Goal: Task Accomplishment & Management: Manage account settings

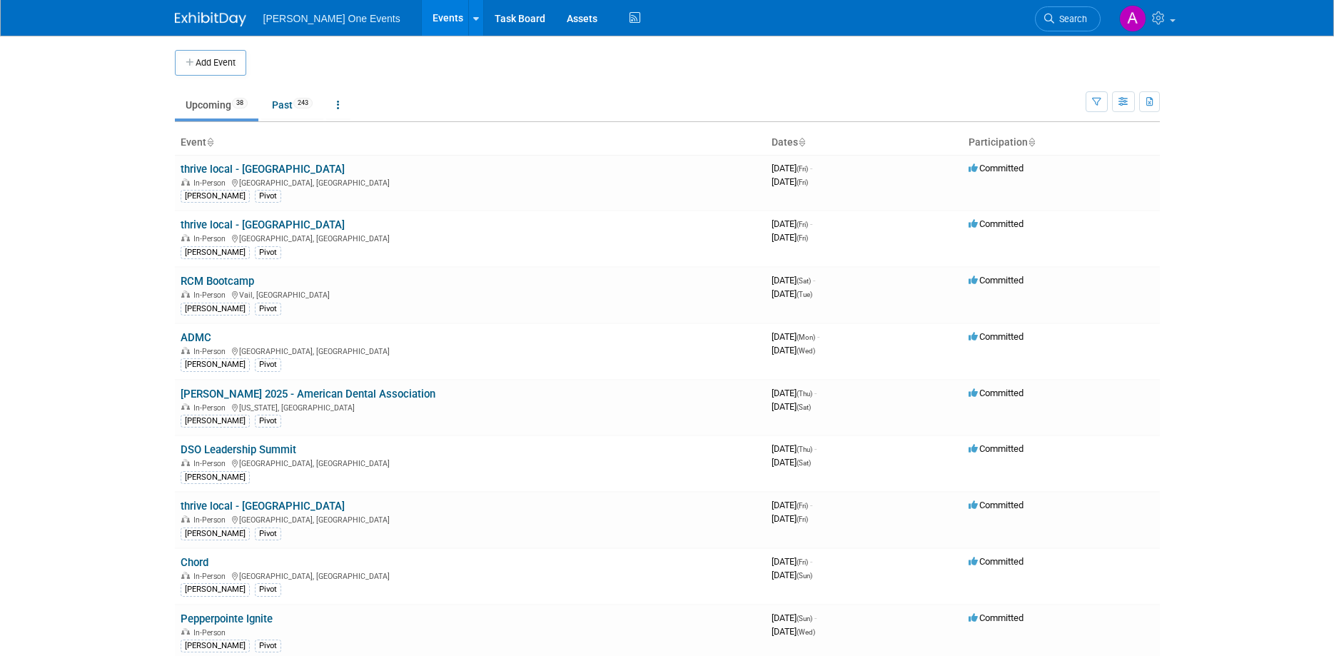
scroll to position [73, 0]
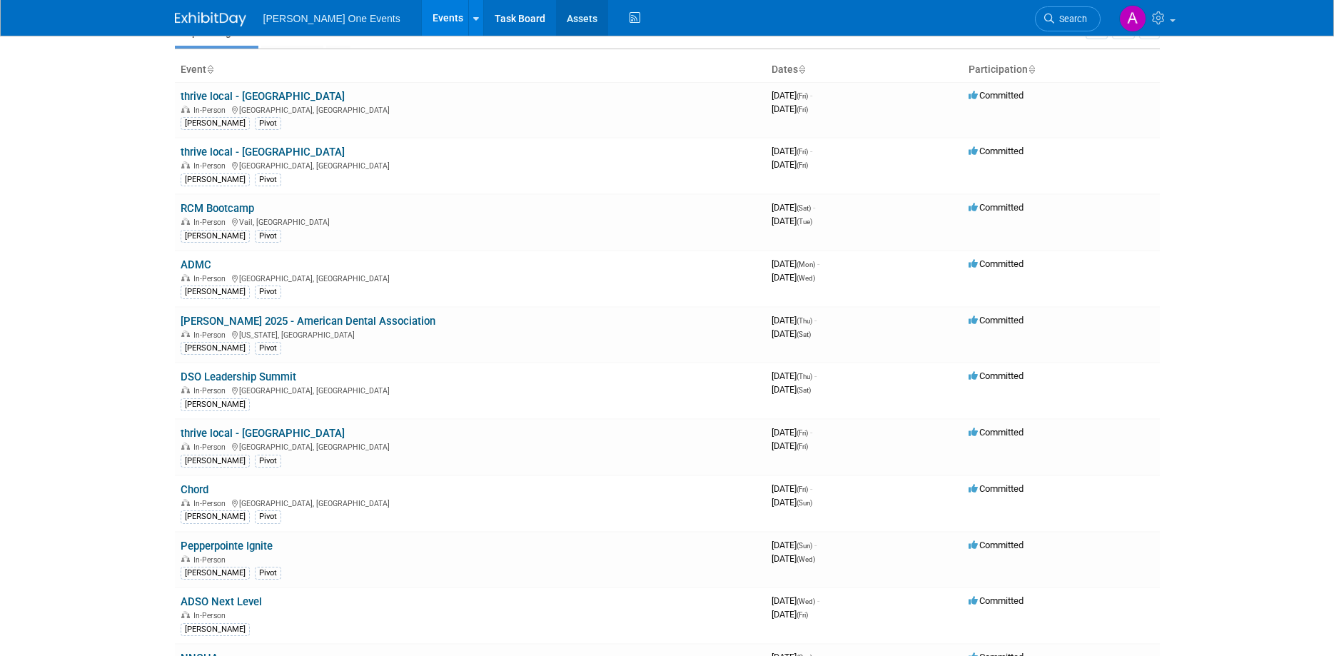
click at [561, 21] on link "Assets" at bounding box center [582, 18] width 52 height 36
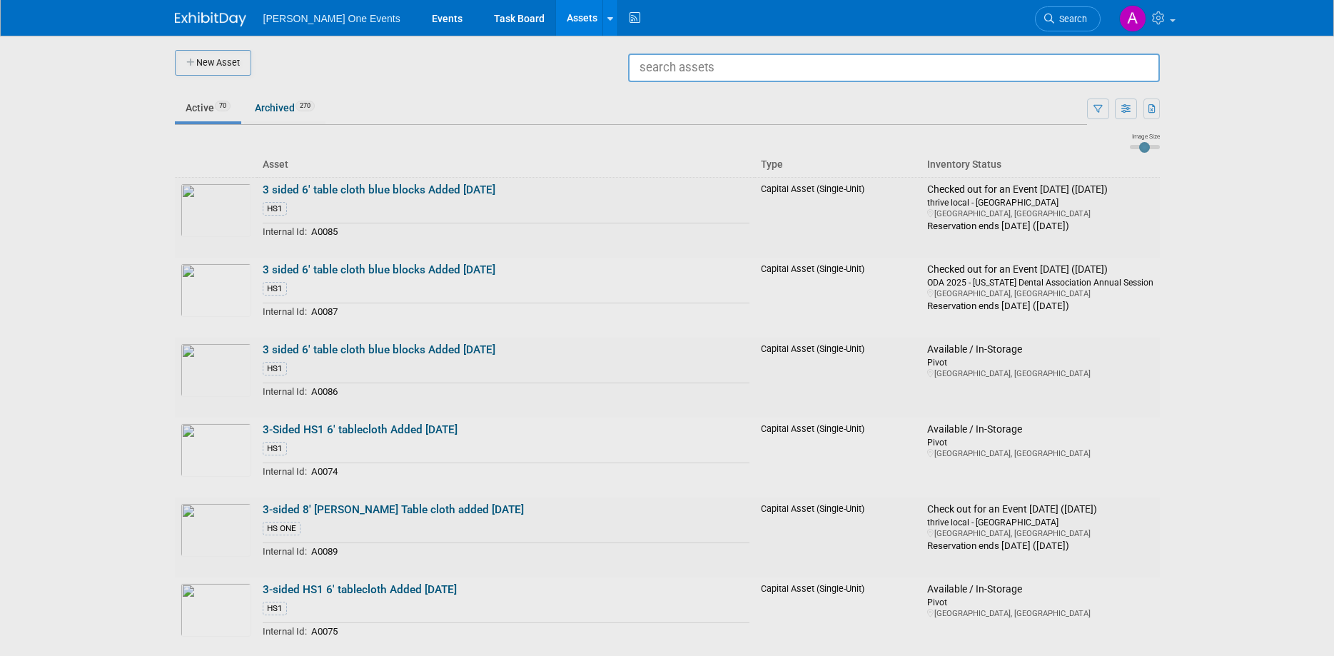
click at [668, 191] on div at bounding box center [668, 328] width 0 height 656
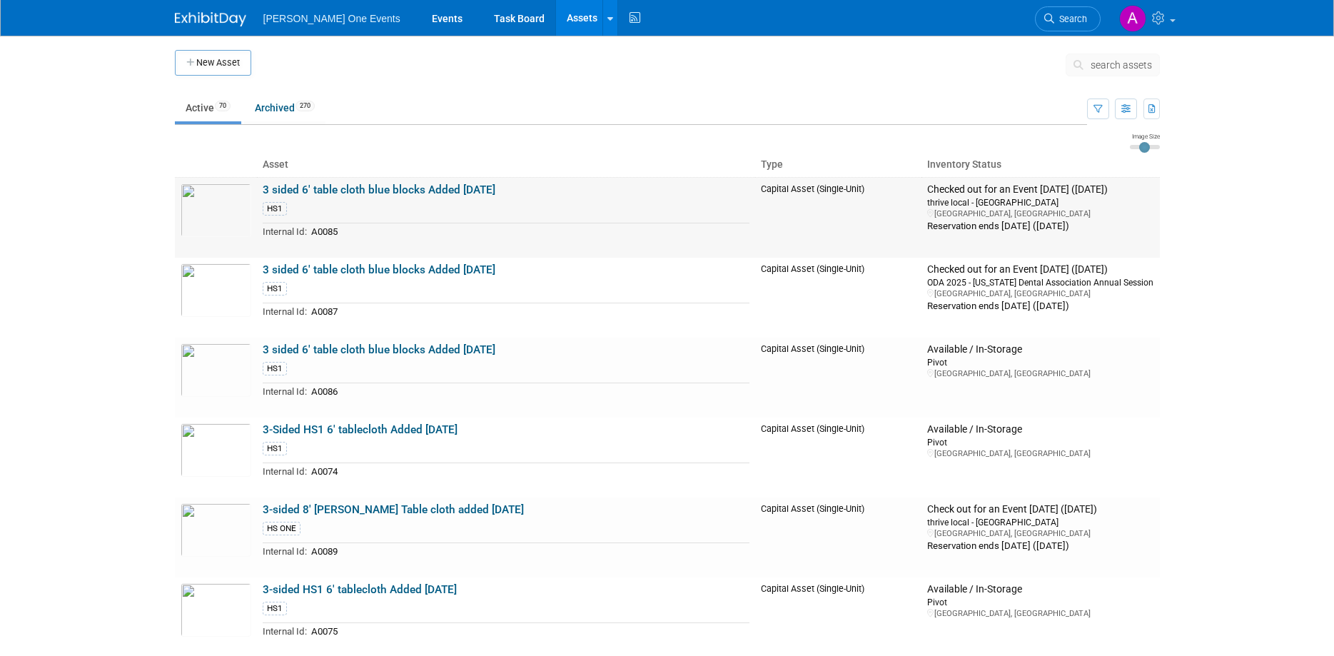
click at [306, 187] on link "3 sided 6' table cloth blue blocks Added June 2025" at bounding box center [379, 189] width 233 height 13
click at [1099, 57] on button "search assets" at bounding box center [1113, 65] width 94 height 23
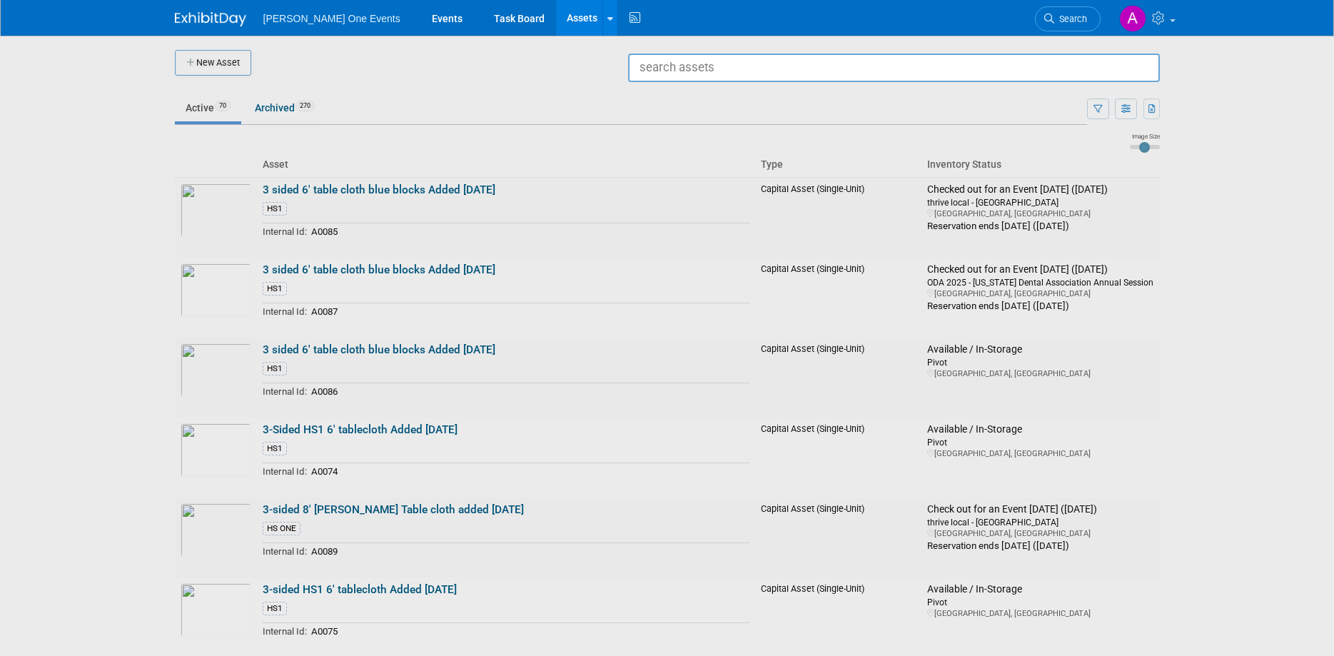
type input "f"
click at [903, 88] on span "3 sided 6' table cloth blue blocks Added June 2025 Capital Asset (Single-Unit) …" at bounding box center [894, 100] width 515 height 29
type input "3 sided 6&#39; table cloth blue blocks Added June 2025"
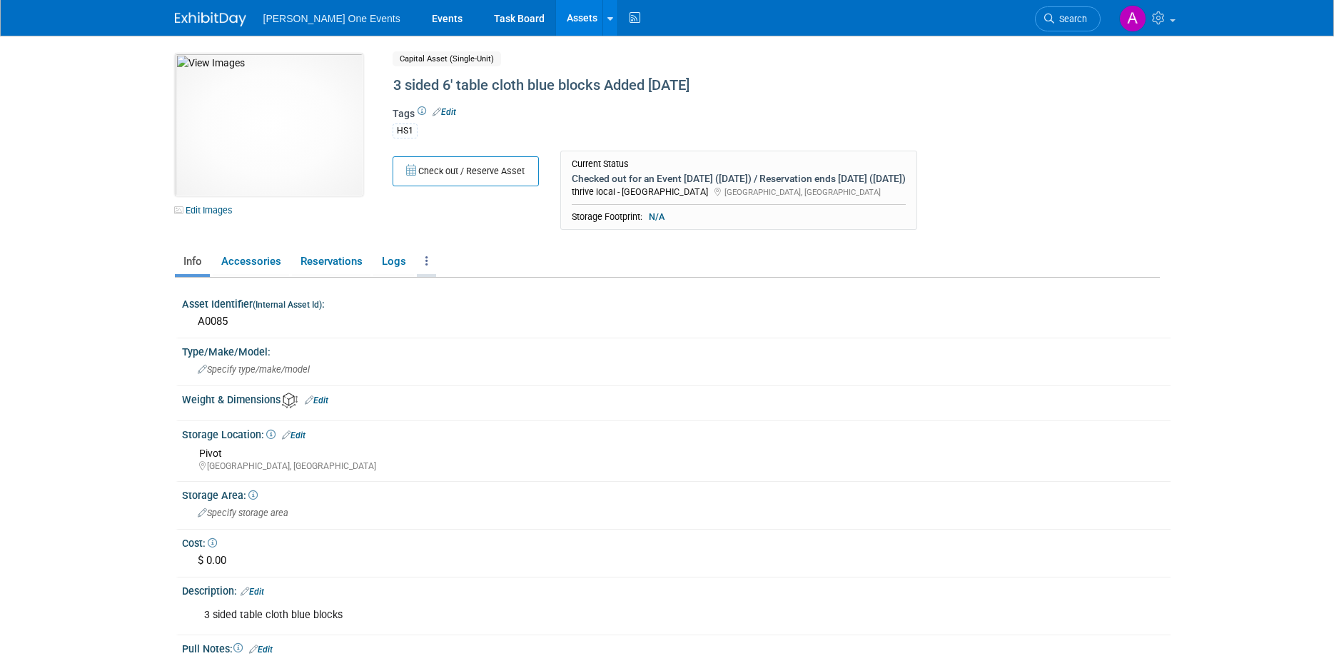
click at [420, 266] on link at bounding box center [426, 261] width 19 height 25
click at [443, 331] on link "Archive Asset" at bounding box center [479, 338] width 124 height 24
click at [379, 266] on link "Logs" at bounding box center [393, 261] width 41 height 25
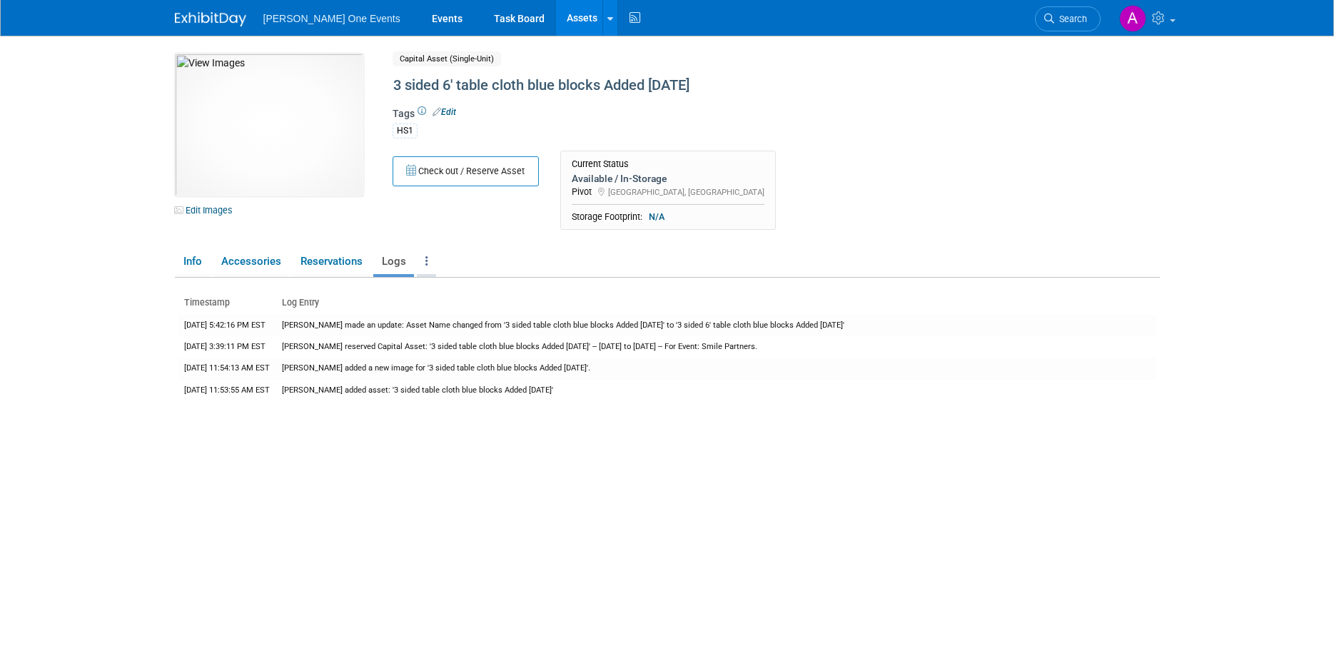
click at [428, 256] on link at bounding box center [426, 261] width 19 height 25
click at [449, 340] on link "Archive Asset" at bounding box center [479, 338] width 124 height 24
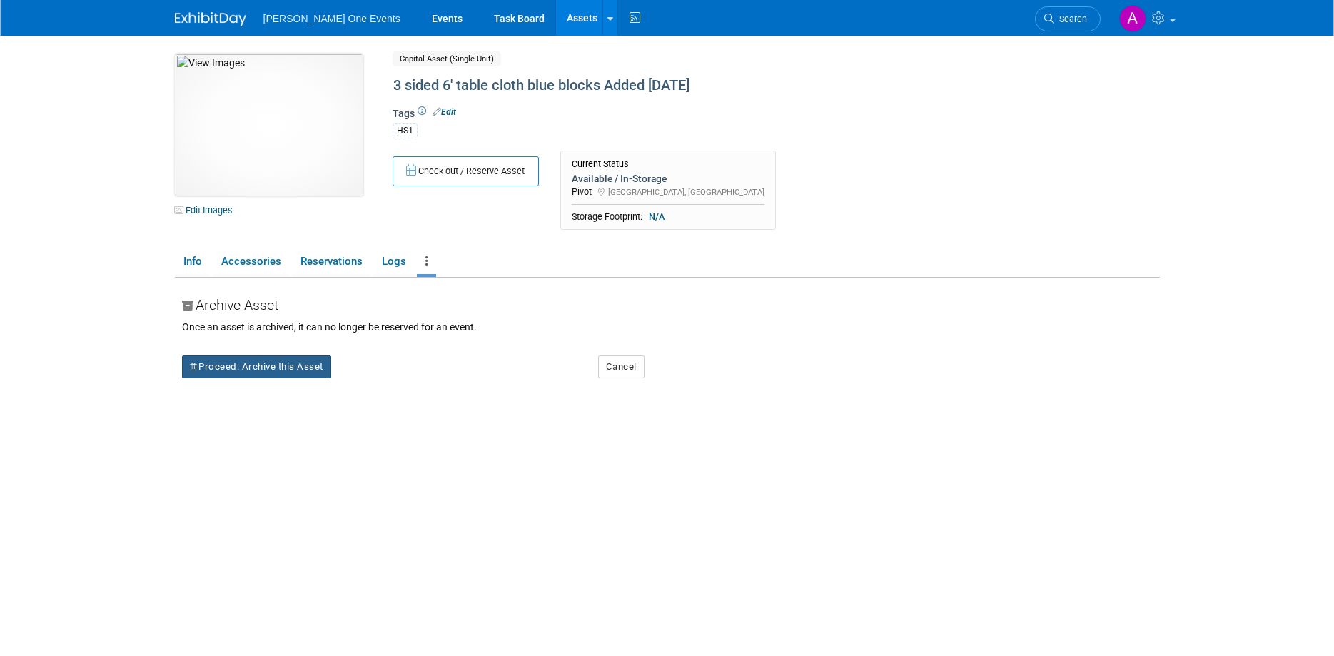
click at [293, 364] on button "Proceed: Archive this Asset" at bounding box center [256, 367] width 149 height 23
click at [371, 376] on icon at bounding box center [371, 377] width 10 height 9
